Goal: Transaction & Acquisition: Purchase product/service

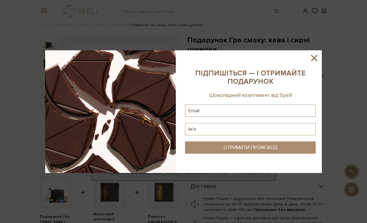
click at [314, 56] on icon at bounding box center [314, 58] width 10 height 10
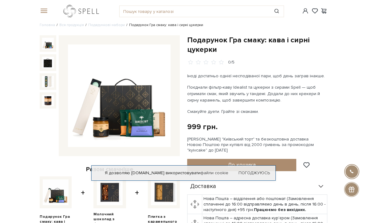
click at [84, 6] on link "logo" at bounding box center [82, 11] width 38 height 13
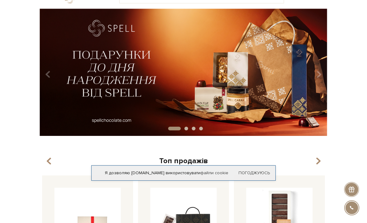
scroll to position [15, 0]
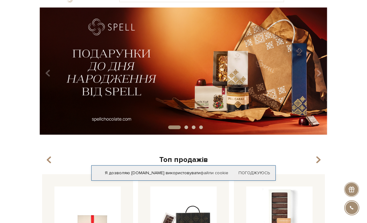
click at [121, 91] on img at bounding box center [184, 71] width 288 height 128
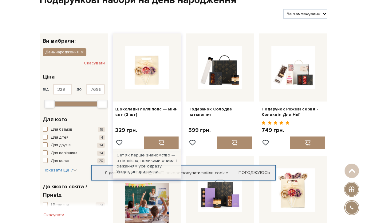
scroll to position [39, 0]
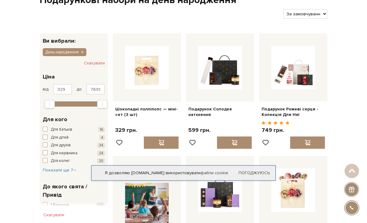
select select "[URL][DOMAIN_NAME]"
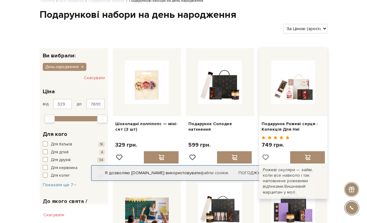
scroll to position [28, 0]
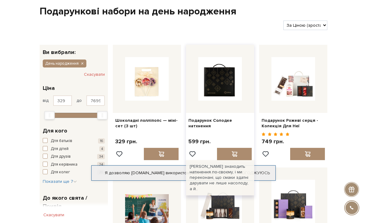
click at [207, 93] on img at bounding box center [220, 79] width 44 height 44
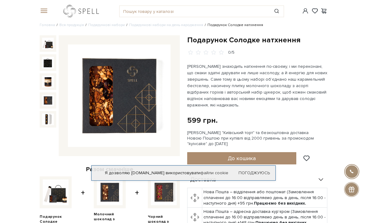
click at [77, 10] on link "logo" at bounding box center [82, 11] width 38 height 13
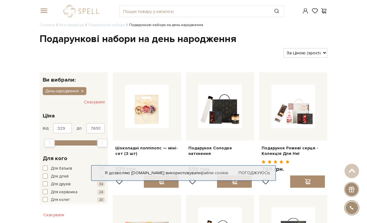
scroll to position [47, 0]
select select "https://spellchocolate.com/our-productions/podarunkovi-box/den-narodzhennja?sor…"
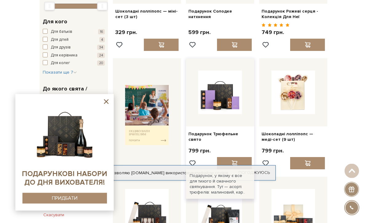
scroll to position [137, 0]
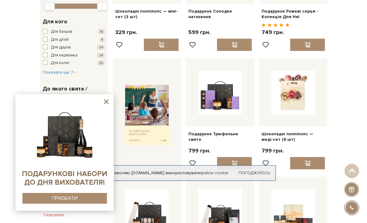
click at [107, 104] on icon at bounding box center [106, 102] width 5 height 5
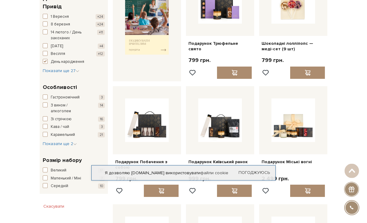
scroll to position [228, 0]
click at [49, 141] on span "Показати ще 2" at bounding box center [60, 143] width 34 height 5
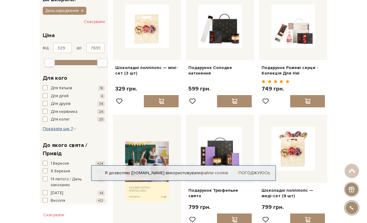
scroll to position [80, 0]
click at [54, 127] on span "Показати ще 7" at bounding box center [60, 129] width 34 height 5
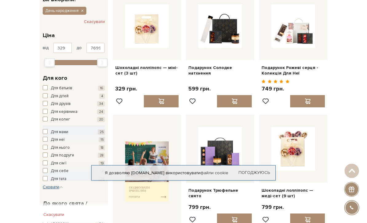
scroll to position [81, 0]
click at [46, 118] on span "button" at bounding box center [45, 119] width 5 height 5
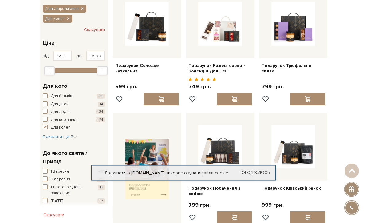
scroll to position [83, 0]
click at [71, 134] on span "Показати ще 7" at bounding box center [60, 136] width 34 height 5
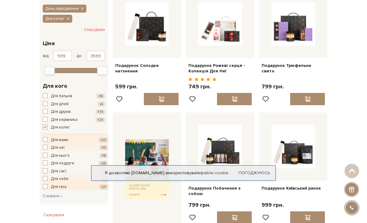
click at [46, 154] on span "button" at bounding box center [45, 155] width 5 height 5
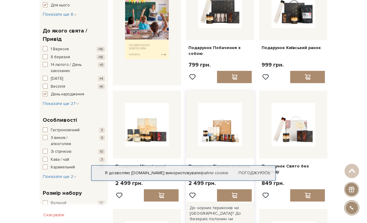
scroll to position [194, 0]
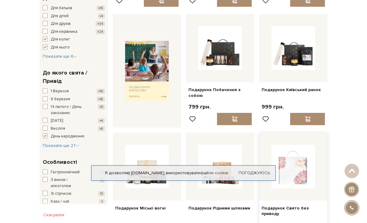
click at [297, 159] on img at bounding box center [293, 167] width 44 height 44
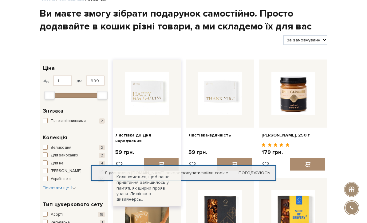
scroll to position [30, 0]
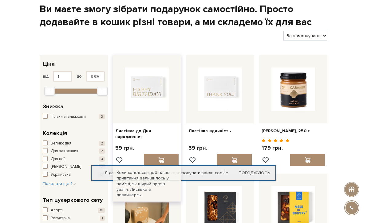
click at [159, 149] on div "59 грн." at bounding box center [146, 154] width 63 height 24
click at [163, 158] on span at bounding box center [161, 161] width 8 height 6
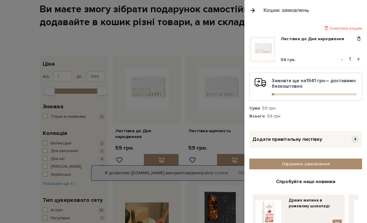
click at [249, 10] on div "Кошик замовлень" at bounding box center [305, 10] width 123 height 21
click at [252, 12] on button "button" at bounding box center [252, 10] width 7 height 11
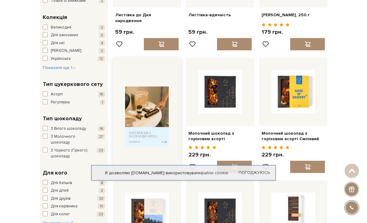
scroll to position [153, 0]
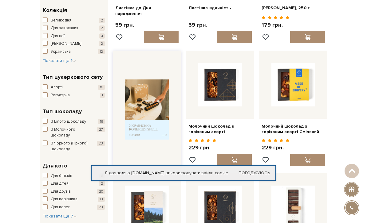
click at [160, 136] on div at bounding box center [147, 110] width 68 height 118
click at [160, 132] on img at bounding box center [147, 110] width 44 height 60
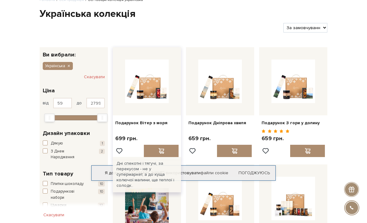
scroll to position [25, 0]
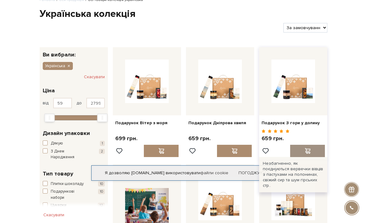
click at [314, 150] on div at bounding box center [307, 151] width 35 height 12
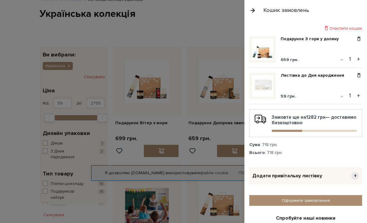
click at [259, 58] on img at bounding box center [263, 50] width 22 height 22
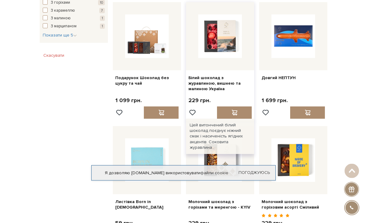
scroll to position [419, 0]
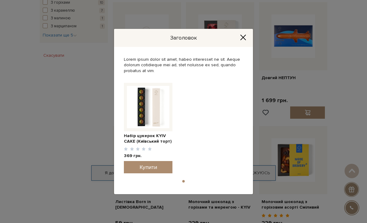
click at [241, 47] on div "Заголовок" at bounding box center [183, 38] width 139 height 18
click at [243, 41] on icon "Close" at bounding box center [243, 37] width 6 height 6
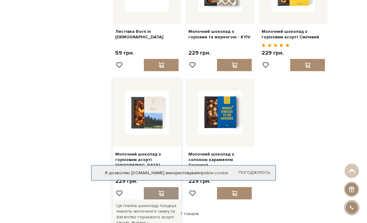
scroll to position [620, 0]
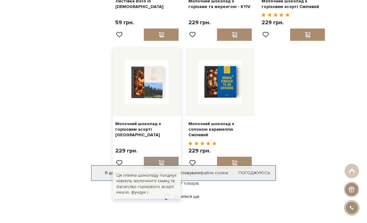
click at [160, 160] on span at bounding box center [161, 163] width 8 height 6
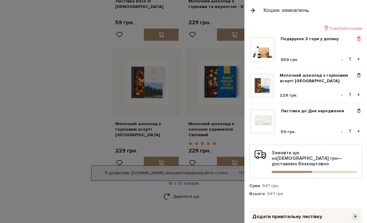
click at [358, 39] on span at bounding box center [359, 39] width 6 height 6
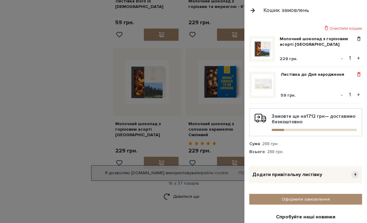
click at [358, 74] on span at bounding box center [359, 75] width 6 height 6
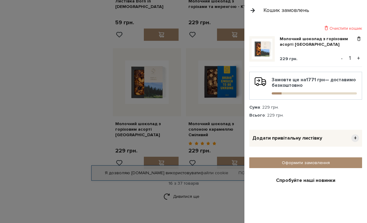
click at [251, 9] on button "button" at bounding box center [252, 10] width 7 height 11
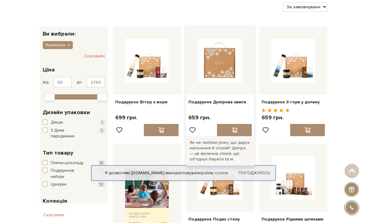
scroll to position [0, 0]
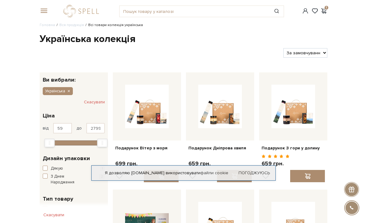
click at [45, 15] on div "#печиво #подарунок #набір цукерок 1" at bounding box center [183, 11] width 295 height 22
click at [44, 13] on span at bounding box center [43, 11] width 6 height 6
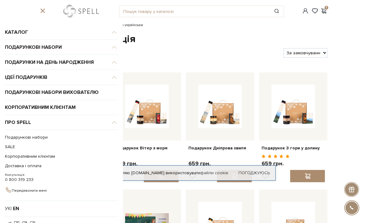
click at [75, 13] on link "logo" at bounding box center [82, 11] width 38 height 13
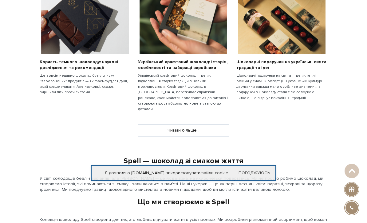
scroll to position [414, 0]
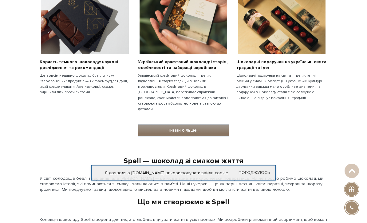
click at [190, 125] on link "Читати більше..." at bounding box center [183, 131] width 90 height 12
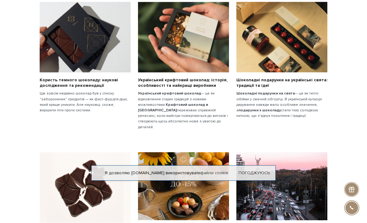
scroll to position [49, 0]
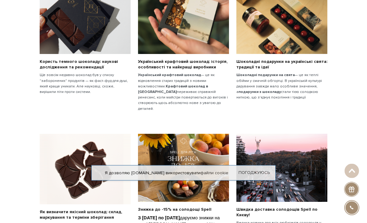
click at [273, 73] on b "Шоколадні подарунки на свята" at bounding box center [265, 75] width 58 height 5
click at [266, 65] on link "Шоколадні подарунки на українські свята: традиції та ідеї" at bounding box center [281, 64] width 91 height 11
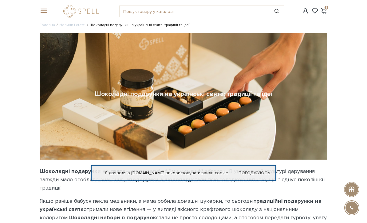
click at [45, 13] on span at bounding box center [43, 11] width 6 height 6
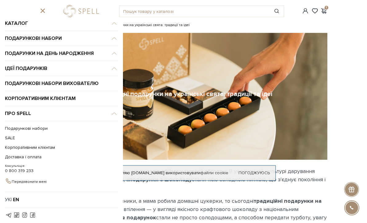
scroll to position [8, 0]
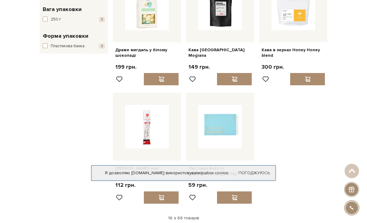
scroll to position [671, 0]
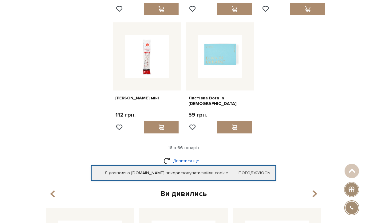
click at [180, 156] on link "Дивитися ще" at bounding box center [184, 161] width 40 height 11
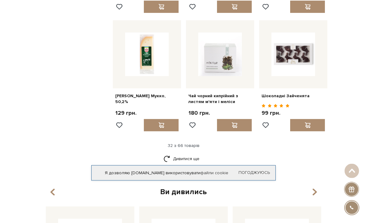
scroll to position [1271, 0]
click at [179, 154] on link "Дивитися ще" at bounding box center [184, 159] width 40 height 11
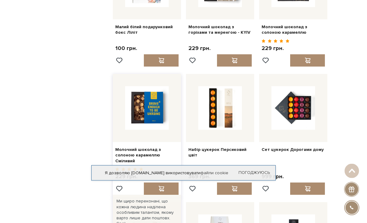
scroll to position [1459, 0]
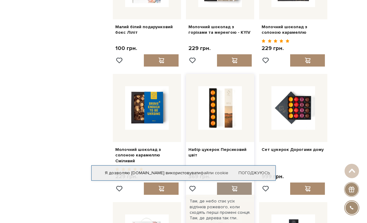
click at [231, 186] on span at bounding box center [235, 189] width 8 height 6
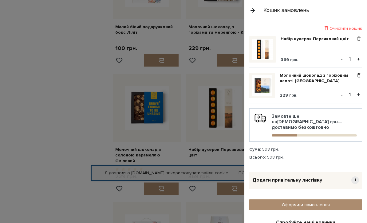
click at [56, 78] on div at bounding box center [183, 111] width 367 height 223
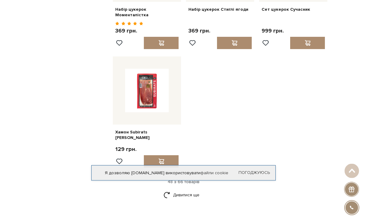
scroll to position [1974, 0]
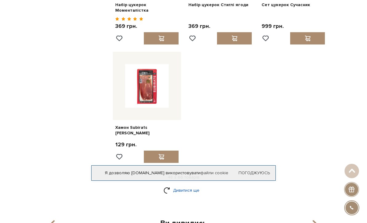
click at [184, 185] on link "Дивитися ще" at bounding box center [184, 190] width 40 height 11
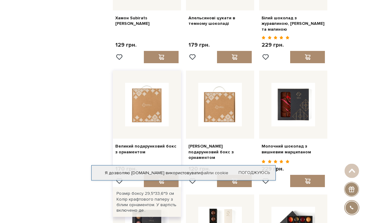
scroll to position [2084, 0]
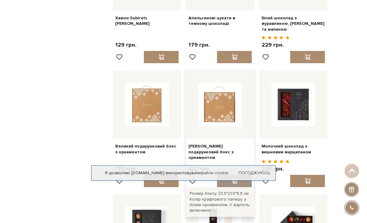
click at [235, 179] on span at bounding box center [235, 182] width 8 height 6
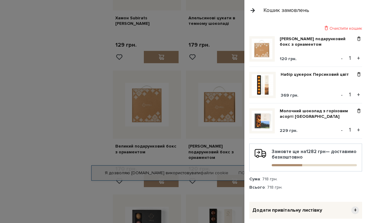
click at [336, 28] on div "Очистити кошик" at bounding box center [305, 29] width 113 height 6
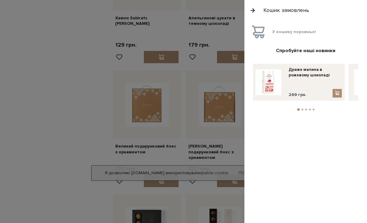
click at [103, 90] on div at bounding box center [183, 111] width 367 height 223
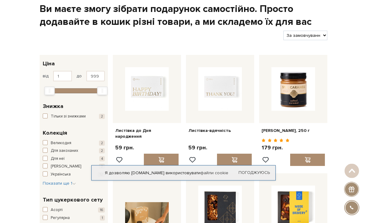
scroll to position [0, 0]
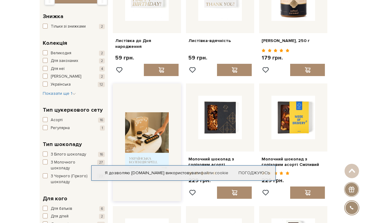
click at [152, 145] on img at bounding box center [147, 143] width 44 height 60
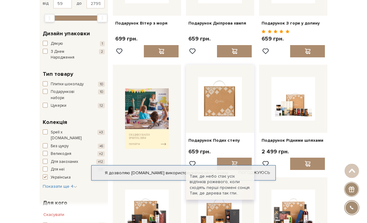
scroll to position [125, 0]
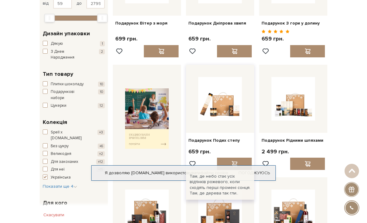
click at [213, 125] on div at bounding box center [220, 99] width 68 height 68
click at [218, 141] on div "Подарунок Подих степу" at bounding box center [220, 139] width 68 height 13
click at [230, 158] on div at bounding box center [234, 164] width 35 height 12
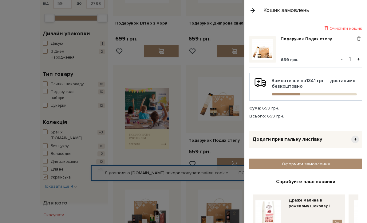
click at [270, 45] on img at bounding box center [263, 50] width 22 height 22
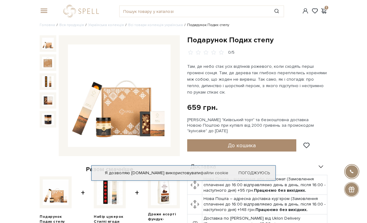
click at [53, 101] on img at bounding box center [48, 101] width 12 height 12
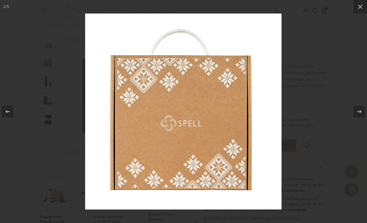
click at [352, 46] on div at bounding box center [183, 111] width 367 height 223
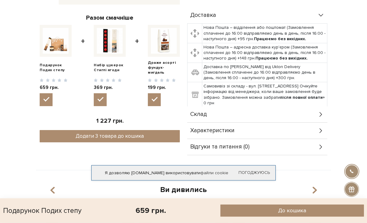
scroll to position [204, 0]
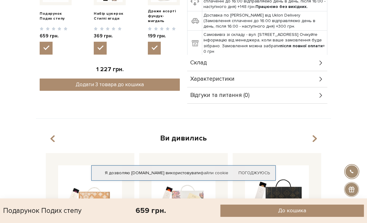
click at [224, 77] on span "Характеристики" at bounding box center [212, 80] width 44 height 6
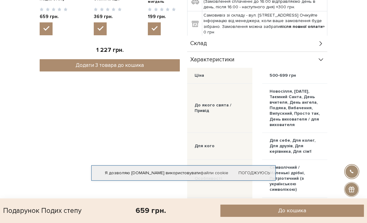
scroll to position [0, 0]
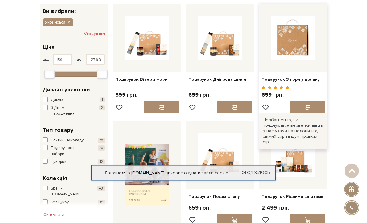
scroll to position [69, 0]
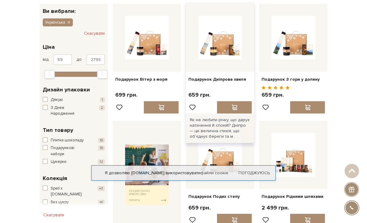
click at [210, 68] on div at bounding box center [220, 38] width 68 height 68
click at [200, 80] on link "Подарунок Дніпрова хвиля" at bounding box center [219, 80] width 63 height 6
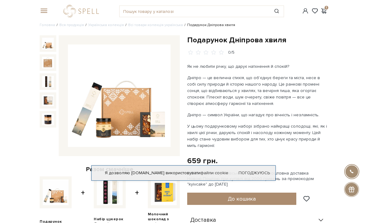
click at [329, 11] on div "1" at bounding box center [314, 11] width 33 height 6
click at [321, 11] on span at bounding box center [323, 11] width 7 height 6
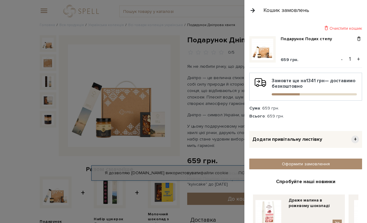
click at [261, 50] on img at bounding box center [263, 50] width 22 height 22
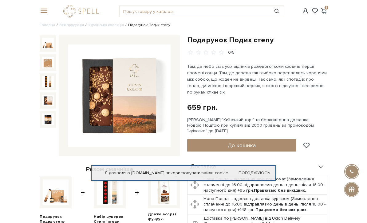
click at [48, 98] on img at bounding box center [48, 101] width 12 height 12
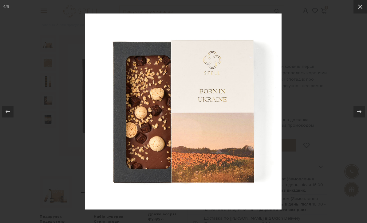
click at [291, 69] on div at bounding box center [183, 111] width 367 height 223
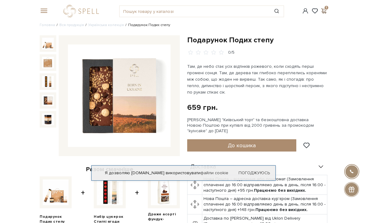
click at [322, 11] on span at bounding box center [323, 11] width 7 height 6
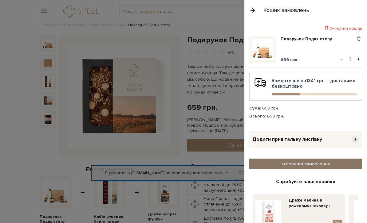
click at [300, 164] on link "Оформити замовлення" at bounding box center [305, 164] width 113 height 11
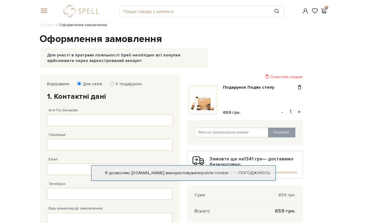
click at [110, 86] on input "У подарунок" at bounding box center [112, 84] width 4 height 4
radio input "true"
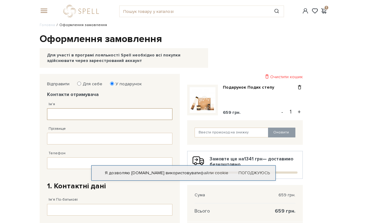
click at [105, 116] on input "Ім'я" at bounding box center [109, 115] width 125 height 12
type input "V"
drag, startPoint x: 105, startPoint y: 114, endPoint x: 91, endPoint y: 143, distance: 32.0
click at [91, 143] on input "Прізвище" at bounding box center [109, 139] width 125 height 12
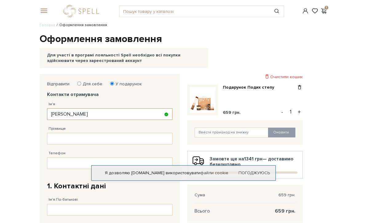
click at [55, 109] on input "Мизайло" at bounding box center [109, 115] width 125 height 12
click at [63, 113] on input "Мизайло" at bounding box center [109, 115] width 125 height 12
type input "Михайло"
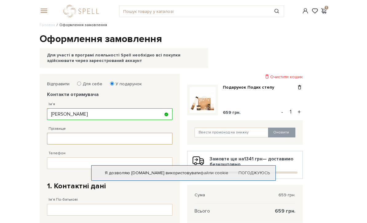
click at [54, 141] on input "Прізвище" at bounding box center [109, 139] width 125 height 12
type input "Кравченк"
click at [60, 161] on input "Телефон" at bounding box center [109, 164] width 125 height 12
click at [91, 140] on input "Кравченк" at bounding box center [109, 139] width 125 height 12
type input "Кравченко"
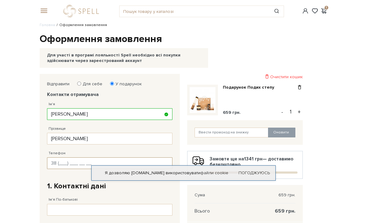
click at [74, 163] on input "Телефон" at bounding box center [109, 164] width 125 height 12
type input "38 (095) 475 60 57"
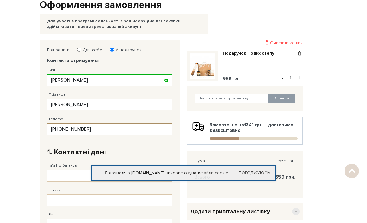
scroll to position [65, 0]
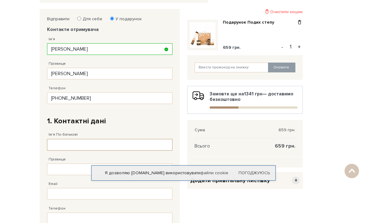
click at [72, 144] on input "Ім'я По-батькові" at bounding box center [109, 145] width 125 height 12
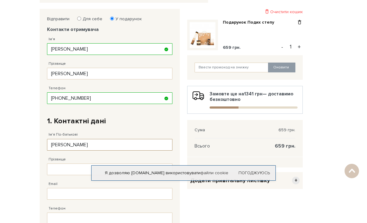
type input "Даніленко"
click at [73, 171] on input "Прізвище" at bounding box center [109, 170] width 125 height 12
type input "Олена"
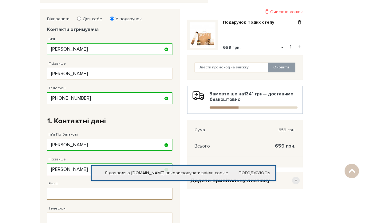
click at [59, 193] on input "Email" at bounding box center [109, 194] width 125 height 12
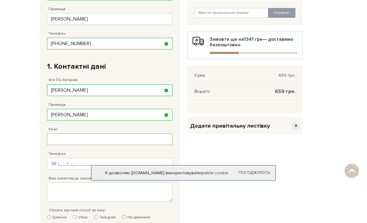
scroll to position [120, 0]
click at [61, 166] on input "Телефон" at bounding box center [109, 164] width 125 height 12
type input "38 (050) 817 50 13"
click at [53, 189] on textarea "Ваш коментар до замовлення." at bounding box center [109, 192] width 125 height 19
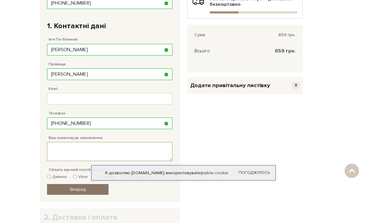
scroll to position [166, 0]
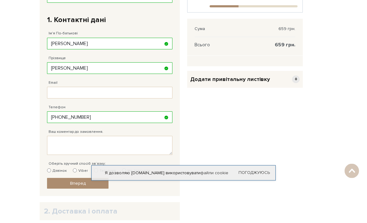
click at [240, 74] on div "Додати привітальну листівку +" at bounding box center [245, 79] width 116 height 17
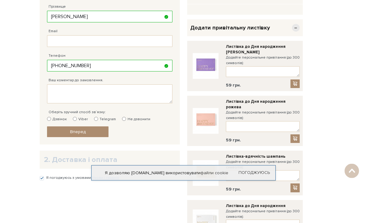
scroll to position [218, 0]
click at [59, 86] on textarea "Ваш коментар до замовлення." at bounding box center [109, 94] width 125 height 19
click at [69, 96] on textarea "Вкажіть що це подарунок, щоб не було зрозуміло що в посилці" at bounding box center [109, 94] width 125 height 19
type textarea "Вкажіть що це подарунок, щоб не було зрозуміло що відправили"
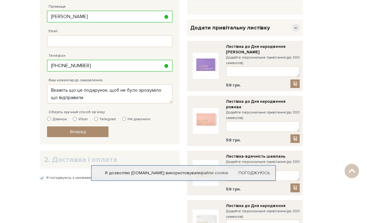
click at [97, 119] on input "Telegram" at bounding box center [96, 119] width 4 height 4
radio input "true"
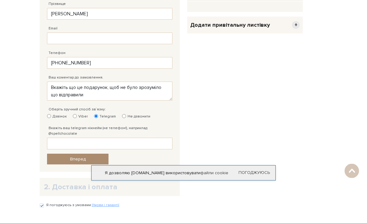
scroll to position [221, 0]
click at [89, 138] on input "Вкажіть ваш telegram нікнейм (не телефон!), наприклад @spellchocolate" at bounding box center [109, 144] width 125 height 12
type input "F"
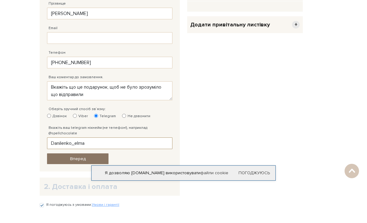
type input "Danilenko_elma"
click at [86, 155] on link "Вперед" at bounding box center [77, 159] width 61 height 11
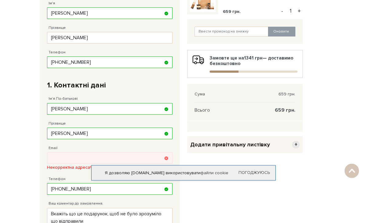
scroll to position [101, 0]
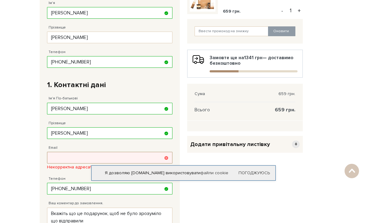
click at [85, 153] on input "Email" at bounding box center [109, 158] width 125 height 12
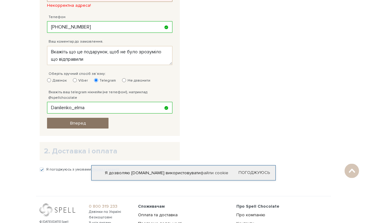
type input "leninlenin96@gmail.com"
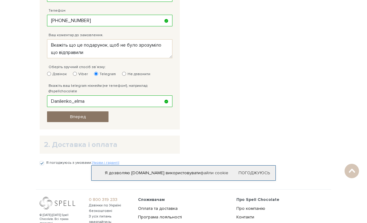
click at [85, 114] on link "Вперед" at bounding box center [77, 117] width 61 height 11
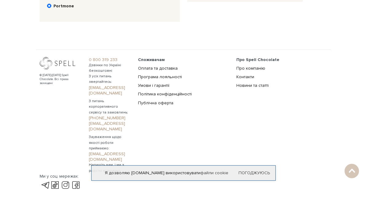
scroll to position [74, 0]
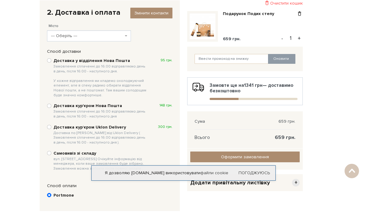
click at [50, 62] on input "Доставка у відділення Нова Пошта Замовлення сплаченні до 16:00 відправляємо ден…" at bounding box center [49, 60] width 4 height 4
radio input "true"
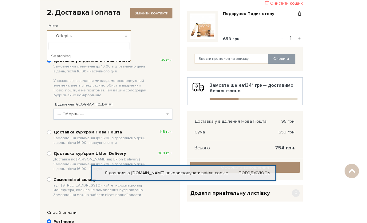
click at [68, 37] on span "--- Оберіть ---" at bounding box center [87, 36] width 72 height 6
type input "g"
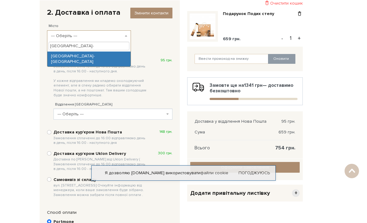
type input "петрівка-"
select select "Петрівка-Роменська"
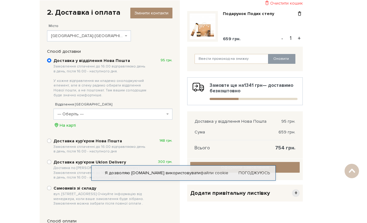
click at [69, 114] on span "--- Оберіть ---" at bounding box center [110, 114] width 107 height 6
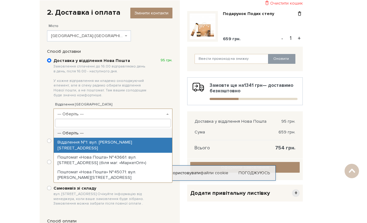
select select "Відділення №1: вул. Козака Володимира, 50"
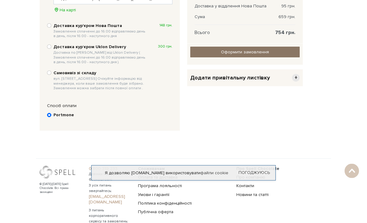
click at [224, 52] on input "Оформити замовлення" at bounding box center [244, 52] width 109 height 11
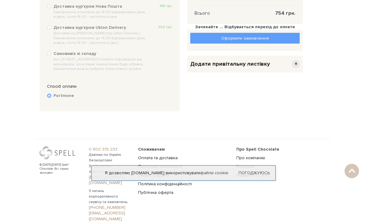
scroll to position [209, 0]
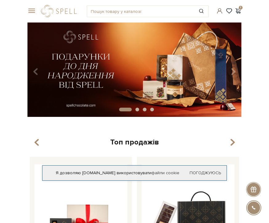
click at [219, 14] on span at bounding box center [219, 11] width 7 height 6
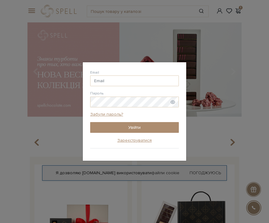
click at [61, 102] on div "Email [GEOGRAPHIC_DATA] Забули пароль? Увійти Зареєструватися" at bounding box center [134, 111] width 269 height 223
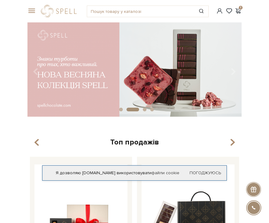
click at [49, 101] on img at bounding box center [134, 69] width 214 height 95
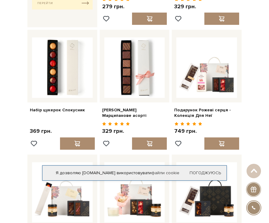
scroll to position [266, 0]
